Goal: Task Accomplishment & Management: Use online tool/utility

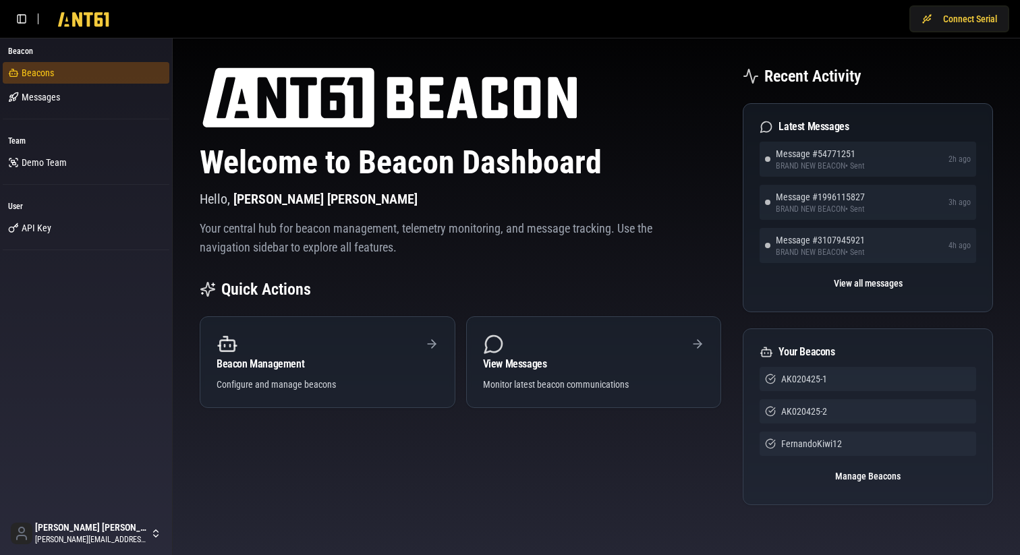
click at [47, 79] on span "Beacons" at bounding box center [38, 72] width 32 height 13
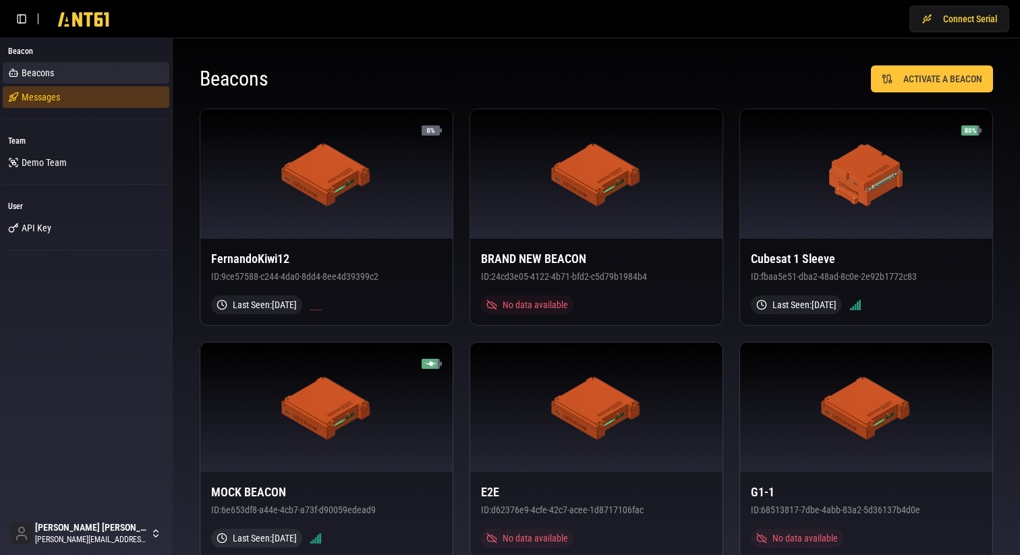
click at [45, 101] on span "Messages" at bounding box center [41, 96] width 38 height 13
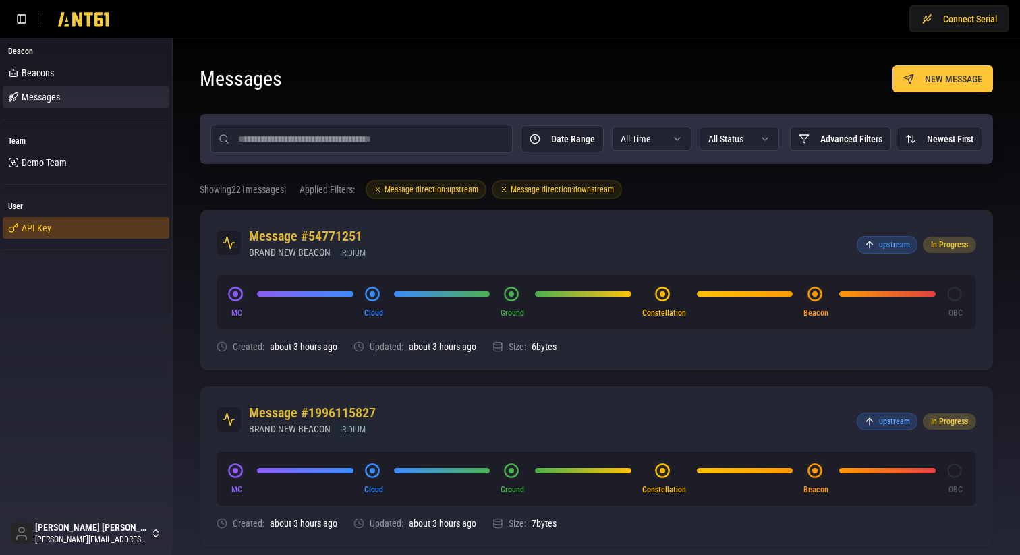
click at [49, 230] on span "API Key" at bounding box center [37, 227] width 30 height 13
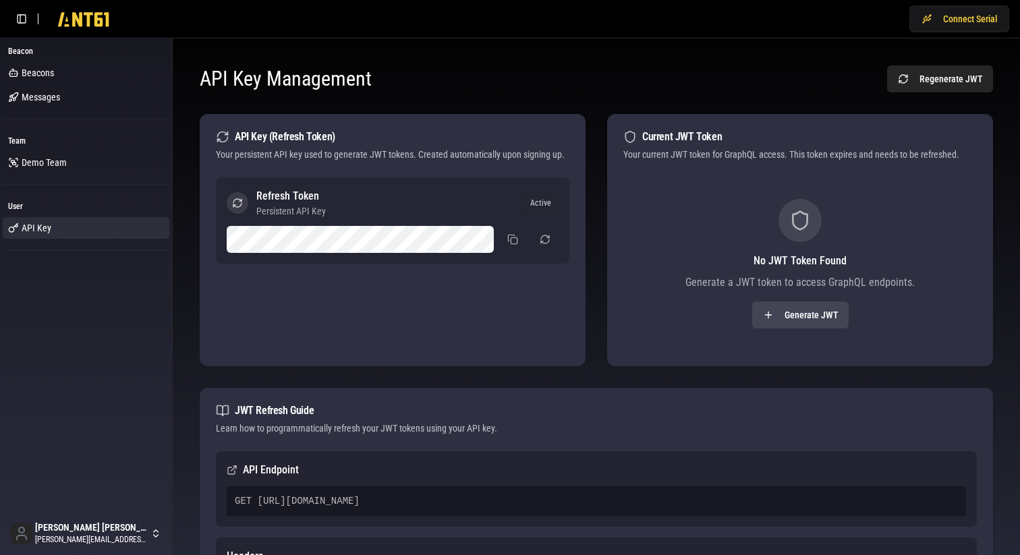
click at [540, 204] on div "Active" at bounding box center [541, 203] width 36 height 18
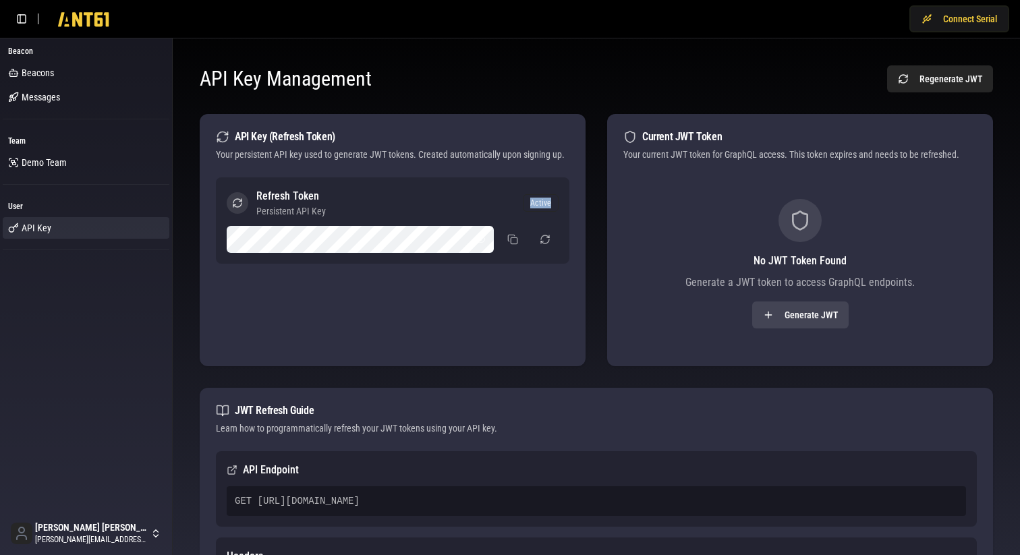
click at [540, 204] on div "Active" at bounding box center [541, 203] width 36 height 18
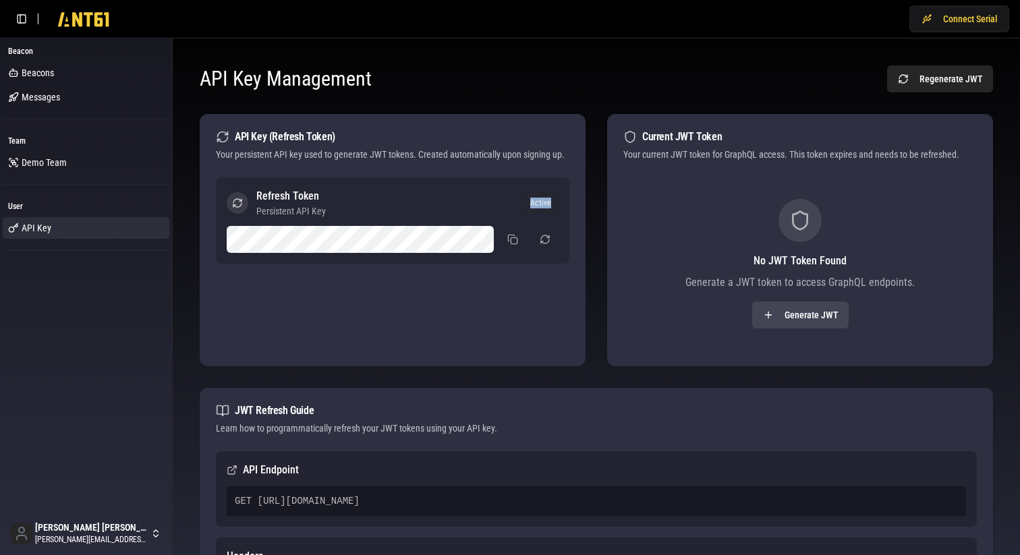
click at [540, 204] on div "Active" at bounding box center [541, 203] width 36 height 18
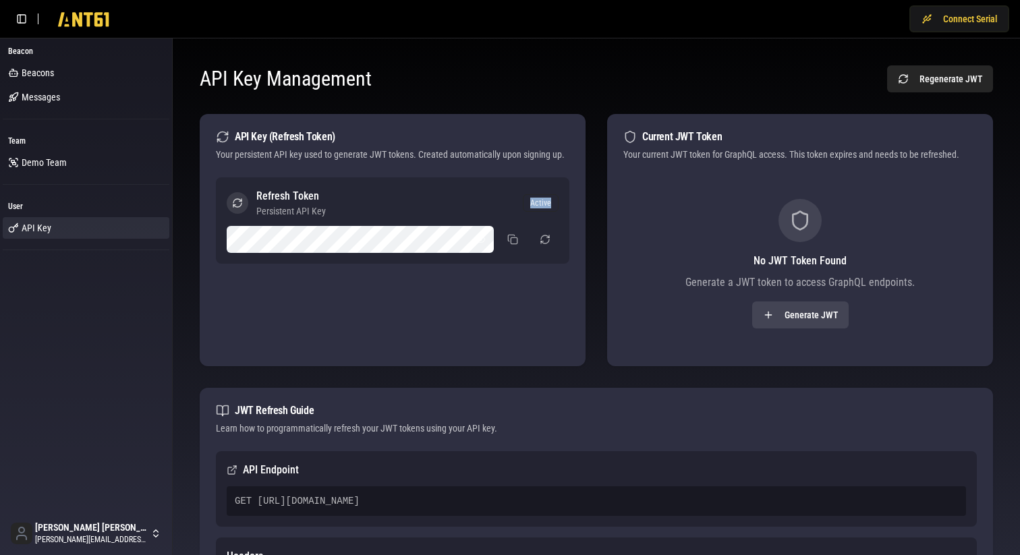
click at [540, 204] on div "Active" at bounding box center [541, 203] width 36 height 18
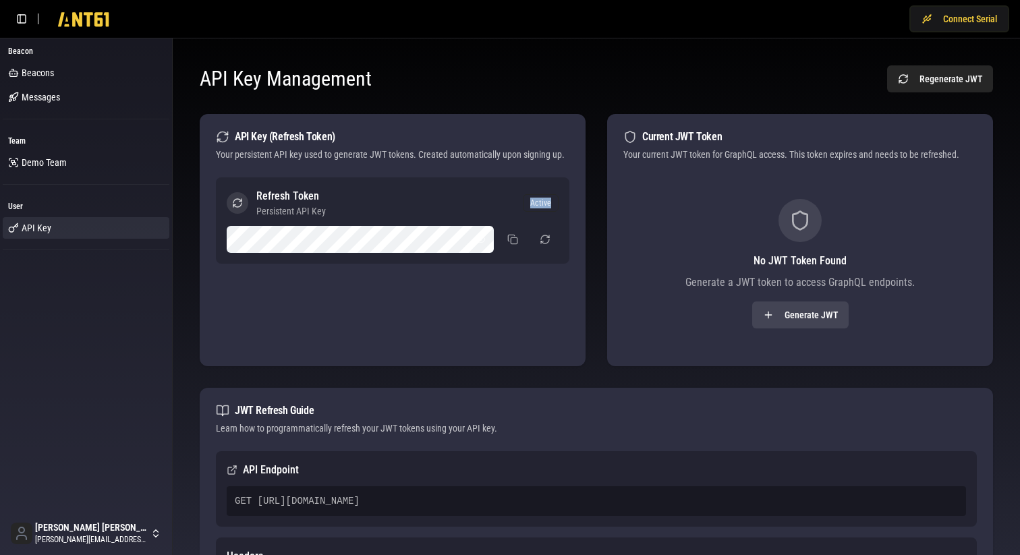
click at [540, 204] on div "Active" at bounding box center [541, 203] width 36 height 18
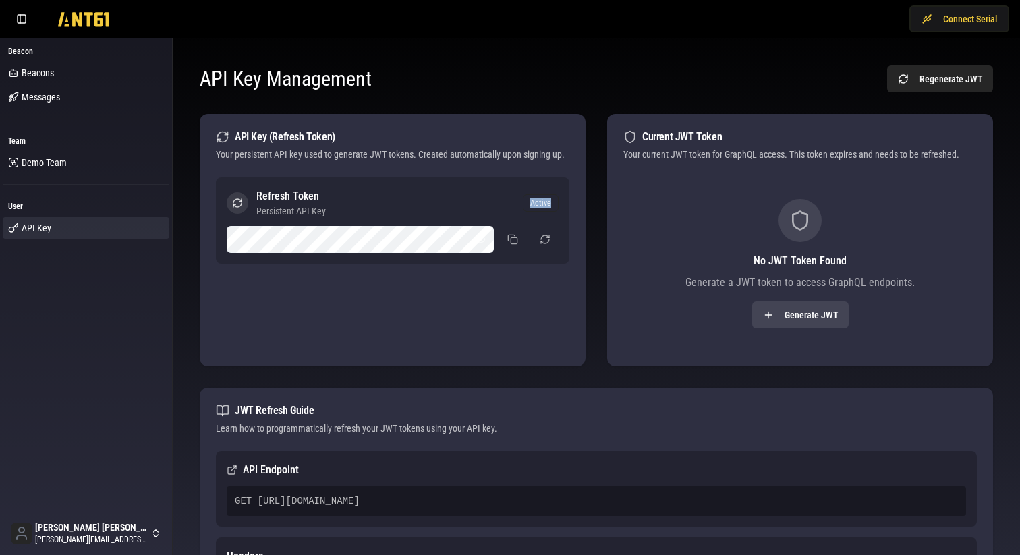
click at [540, 204] on div "Active" at bounding box center [541, 203] width 36 height 18
click at [293, 131] on div "API Key (Refresh Token)" at bounding box center [392, 136] width 353 height 13
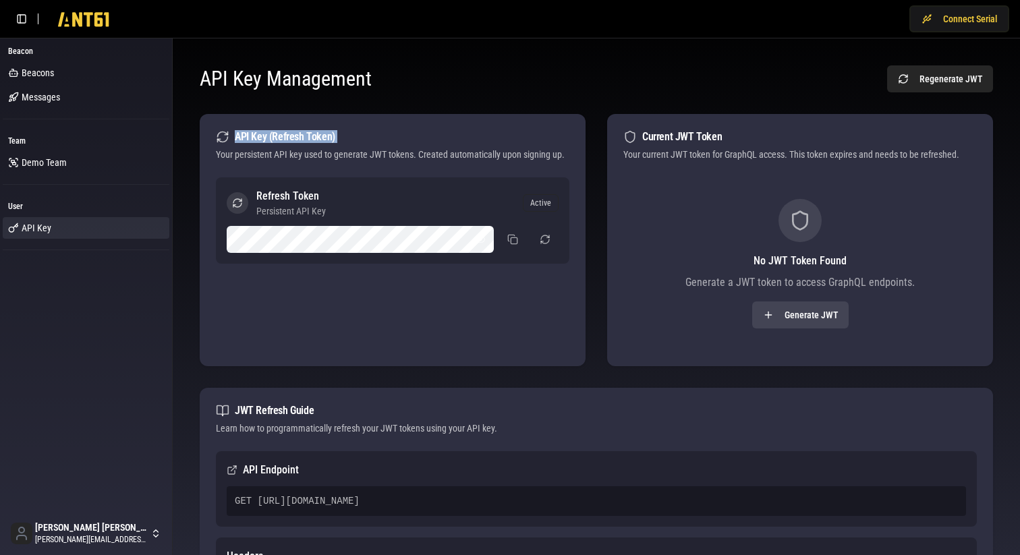
click at [293, 131] on div "API Key (Refresh Token)" at bounding box center [392, 136] width 353 height 13
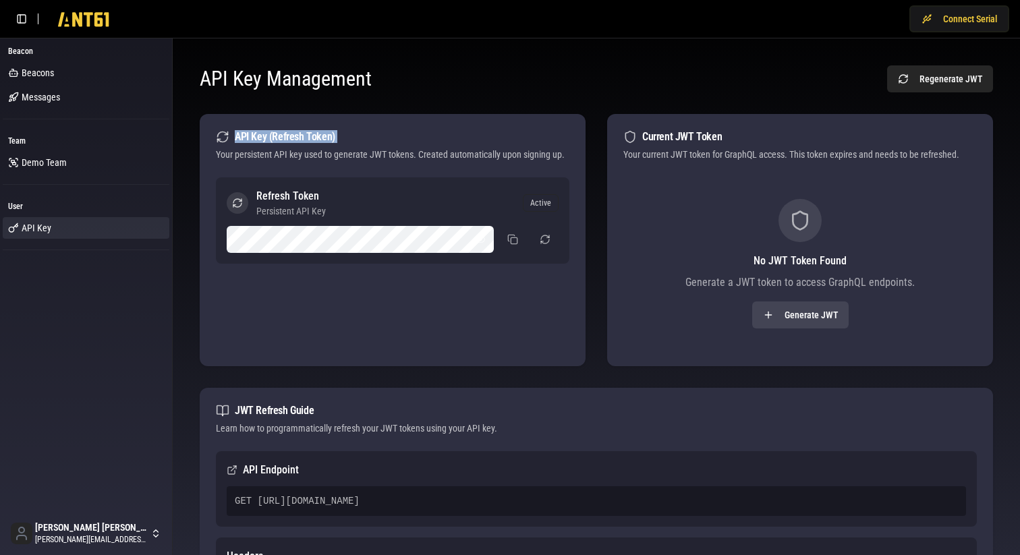
click at [293, 131] on div "API Key (Refresh Token)" at bounding box center [392, 136] width 353 height 13
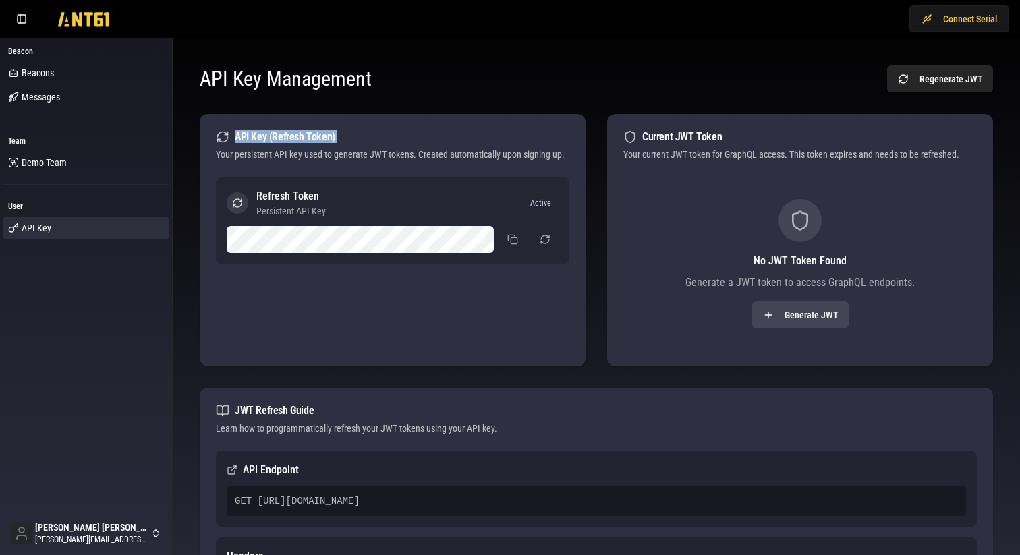
click at [293, 131] on div "API Key (Refresh Token)" at bounding box center [392, 136] width 353 height 13
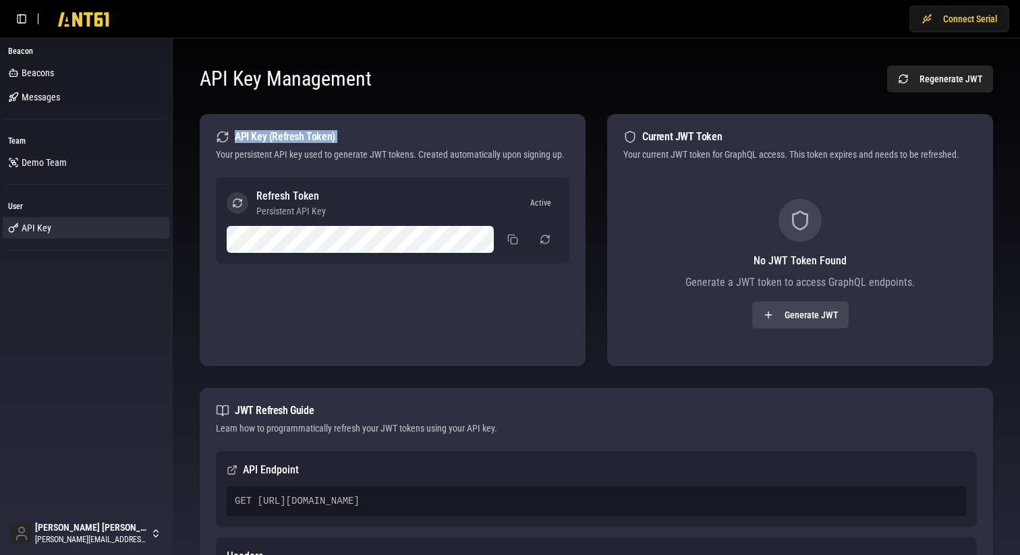
click at [293, 131] on div "API Key (Refresh Token)" at bounding box center [392, 136] width 353 height 13
click at [950, 80] on button "Regenerate JWT" at bounding box center [940, 78] width 106 height 27
click at [950, 80] on div "Regenerate JWT" at bounding box center [940, 78] width 106 height 27
click at [950, 80] on div "Regenerating…" at bounding box center [943, 78] width 100 height 27
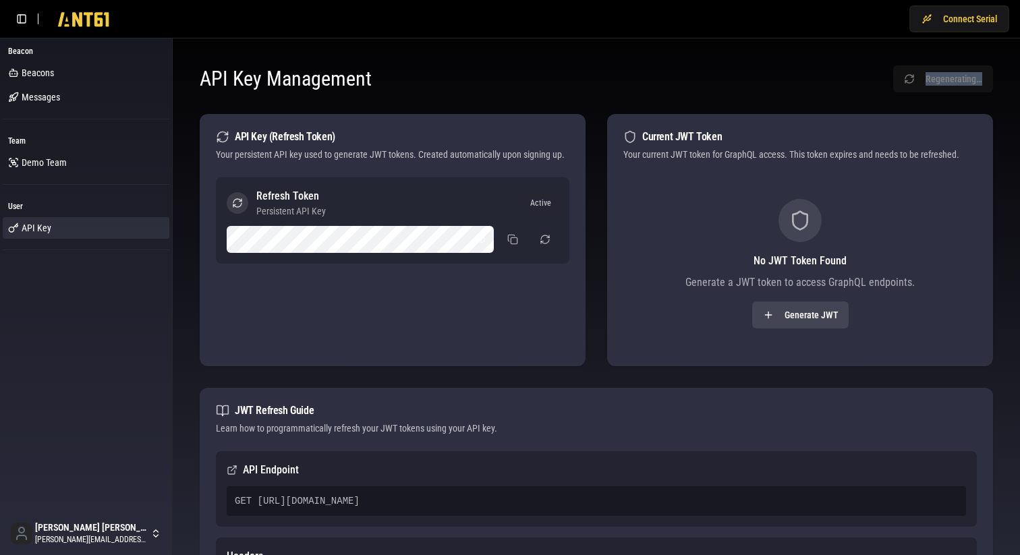
click at [950, 80] on div "Regenerating…" at bounding box center [943, 78] width 100 height 27
click at [789, 320] on button "Generate JWT" at bounding box center [800, 314] width 96 height 27
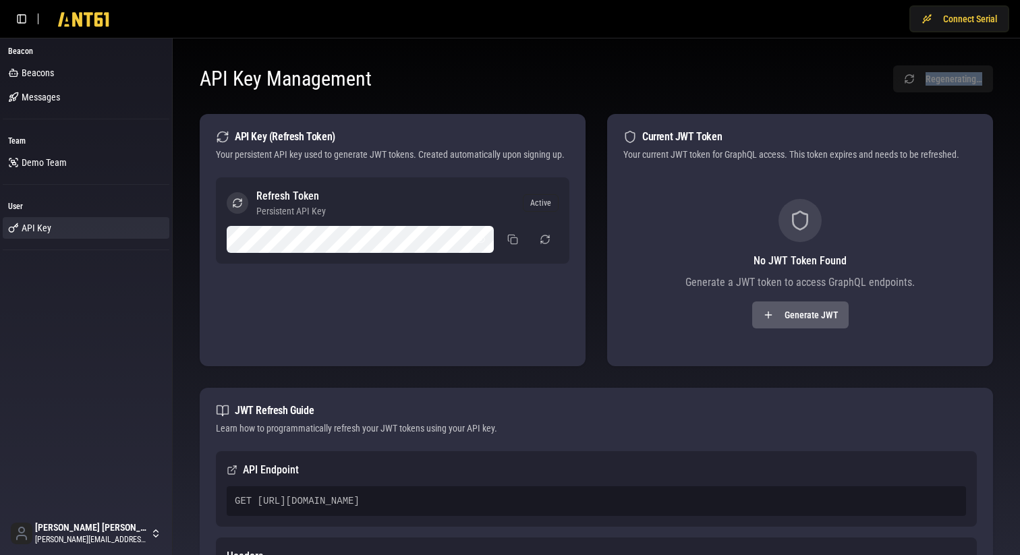
click at [789, 320] on button "Generate JWT" at bounding box center [800, 314] width 96 height 27
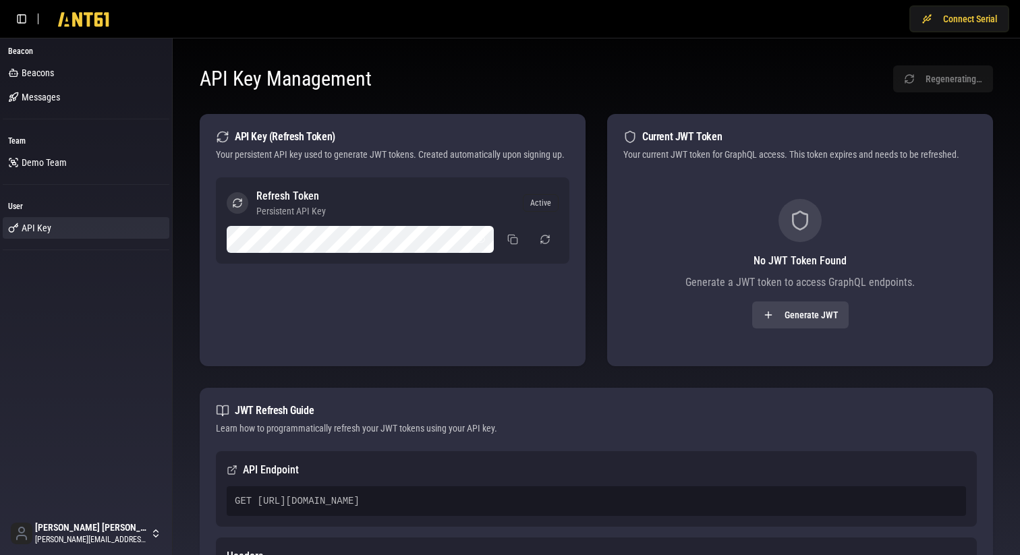
click at [550, 381] on div "API Key Management Regenerating… API Key (Refresh Token) Your persistent API ke…" at bounding box center [595, 401] width 825 height 704
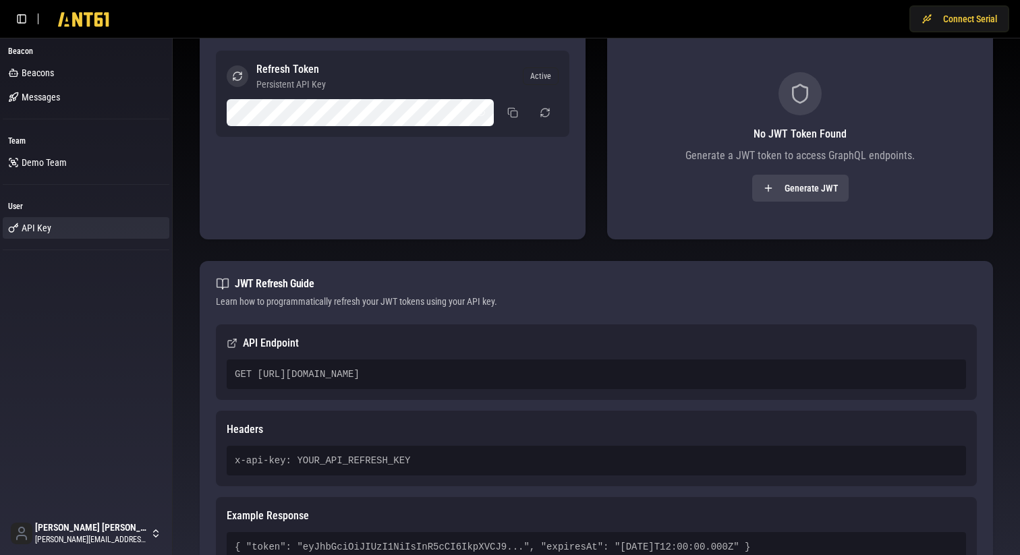
scroll to position [130, 0]
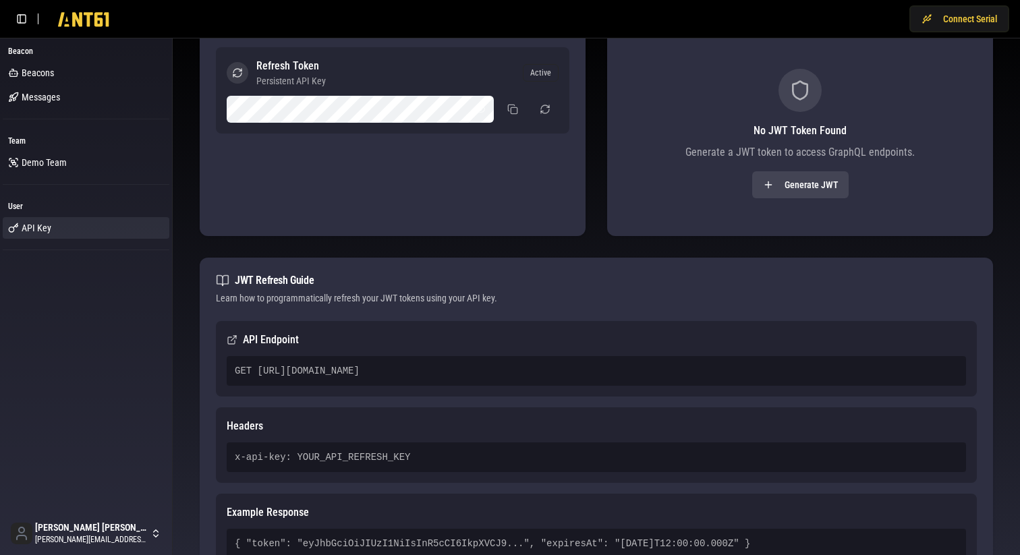
click at [539, 370] on div "GET https://s4brswpcdtf4qazh6d2dhwbwyu0cbixt.lambda-url.ap-southeast-2.on.aws/" at bounding box center [596, 371] width 739 height 30
click at [355, 494] on div "Example Response { "token": "eyJhbGciOiJIUzI1NiIsInR5cCI6IkpXVCJ9...", "expires…" at bounding box center [596, 532] width 761 height 76
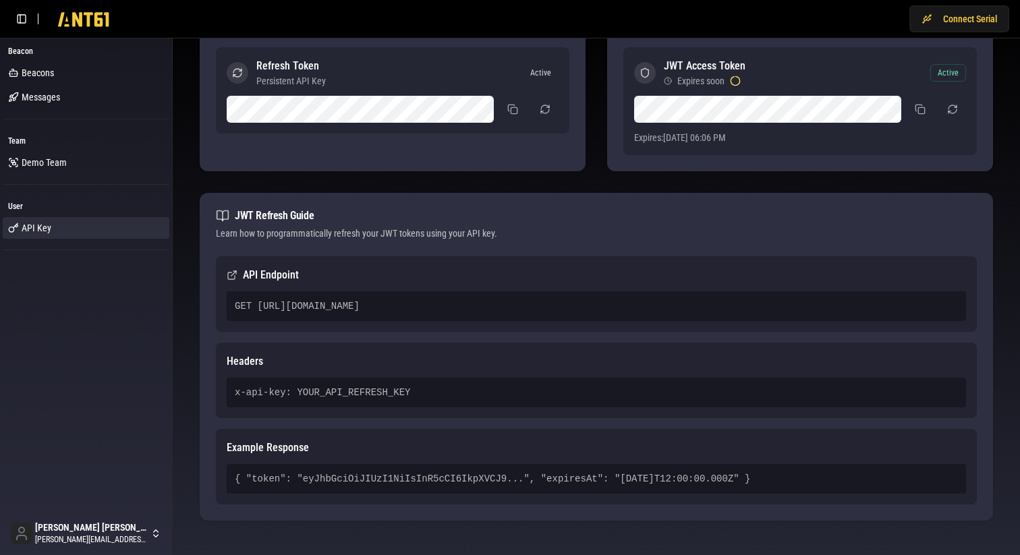
scroll to position [0, 0]
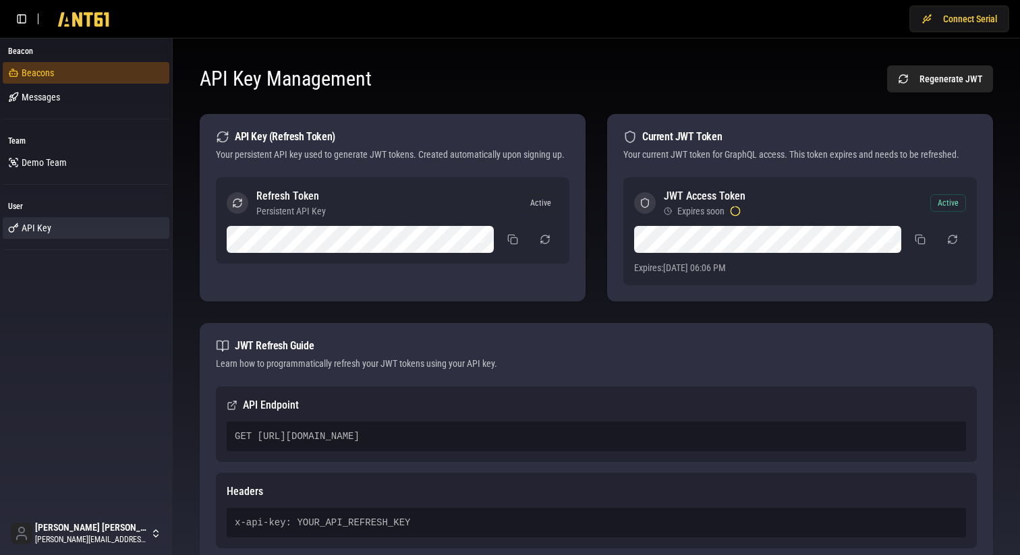
click at [96, 78] on link "Beacons" at bounding box center [86, 73] width 167 height 22
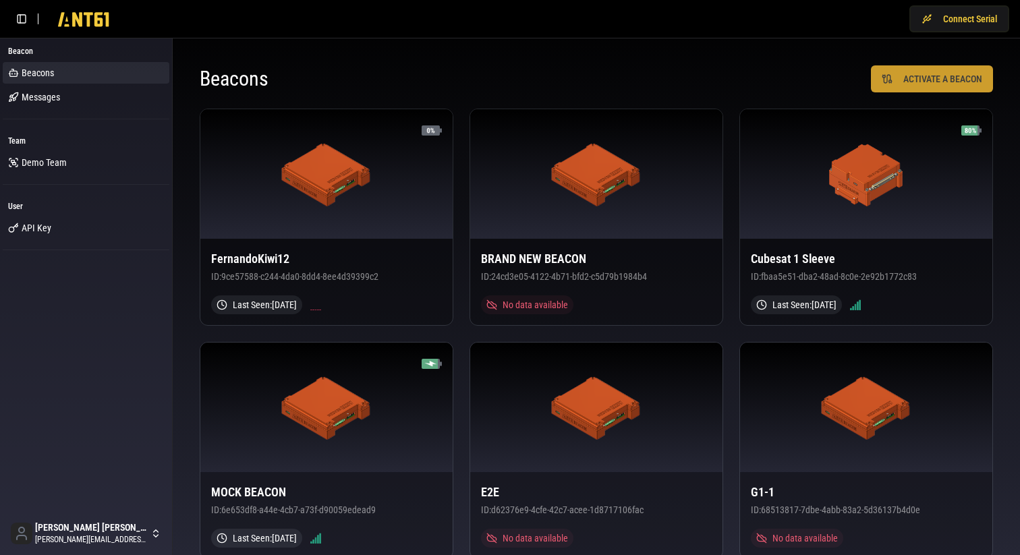
click at [921, 77] on button "ACTIVATE A BEACON" at bounding box center [932, 78] width 122 height 27
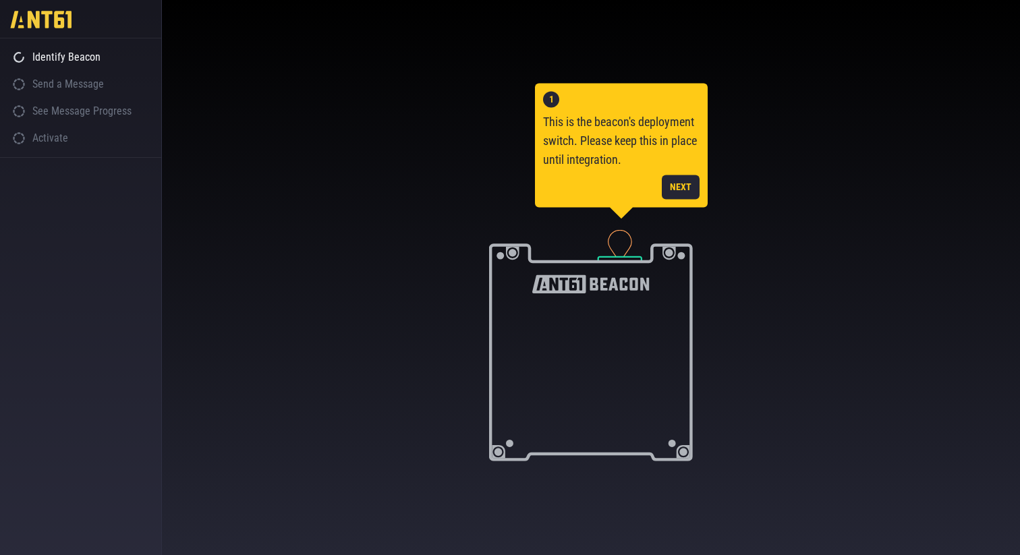
click at [55, 89] on div "Send a Message" at bounding box center [80, 84] width 161 height 27
click at [676, 196] on button "NEXT" at bounding box center [681, 187] width 38 height 24
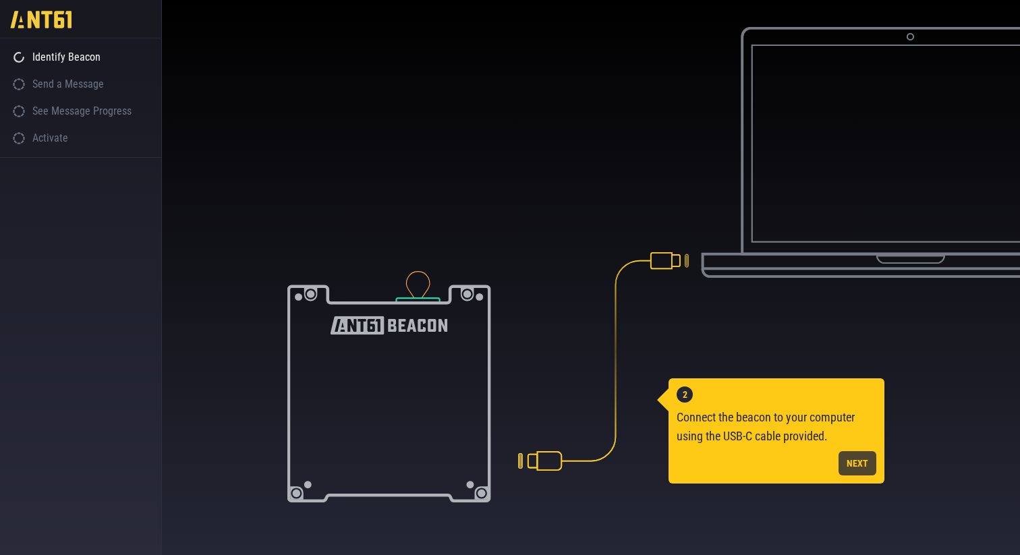
click at [863, 456] on button "NEXT" at bounding box center [857, 463] width 38 height 24
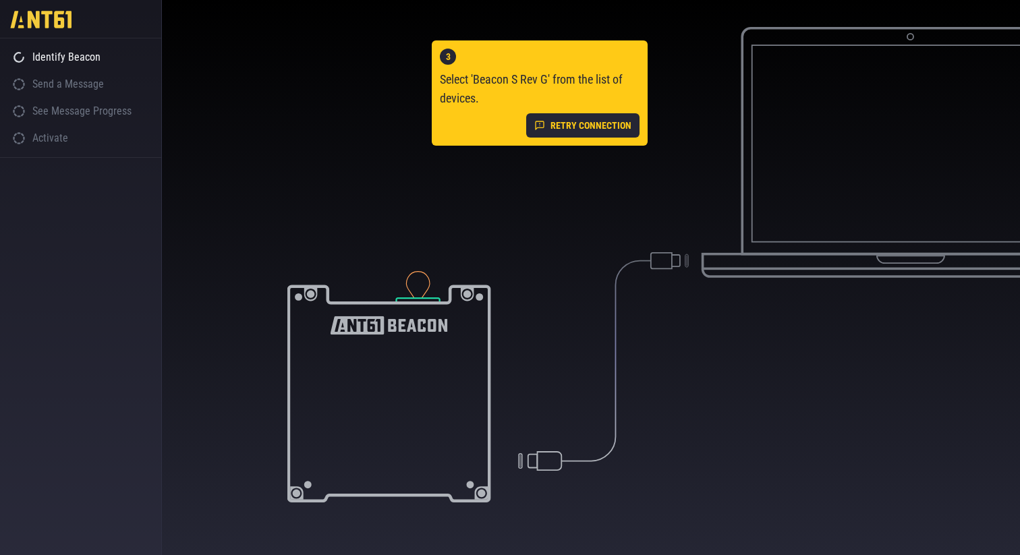
click at [458, 261] on div "1 This is the beacon's deployment switch. Please keep this in place until integ…" at bounding box center [591, 283] width 858 height 512
click at [537, 211] on img at bounding box center [769, 249] width 502 height 444
